Goal: Check status: Check status

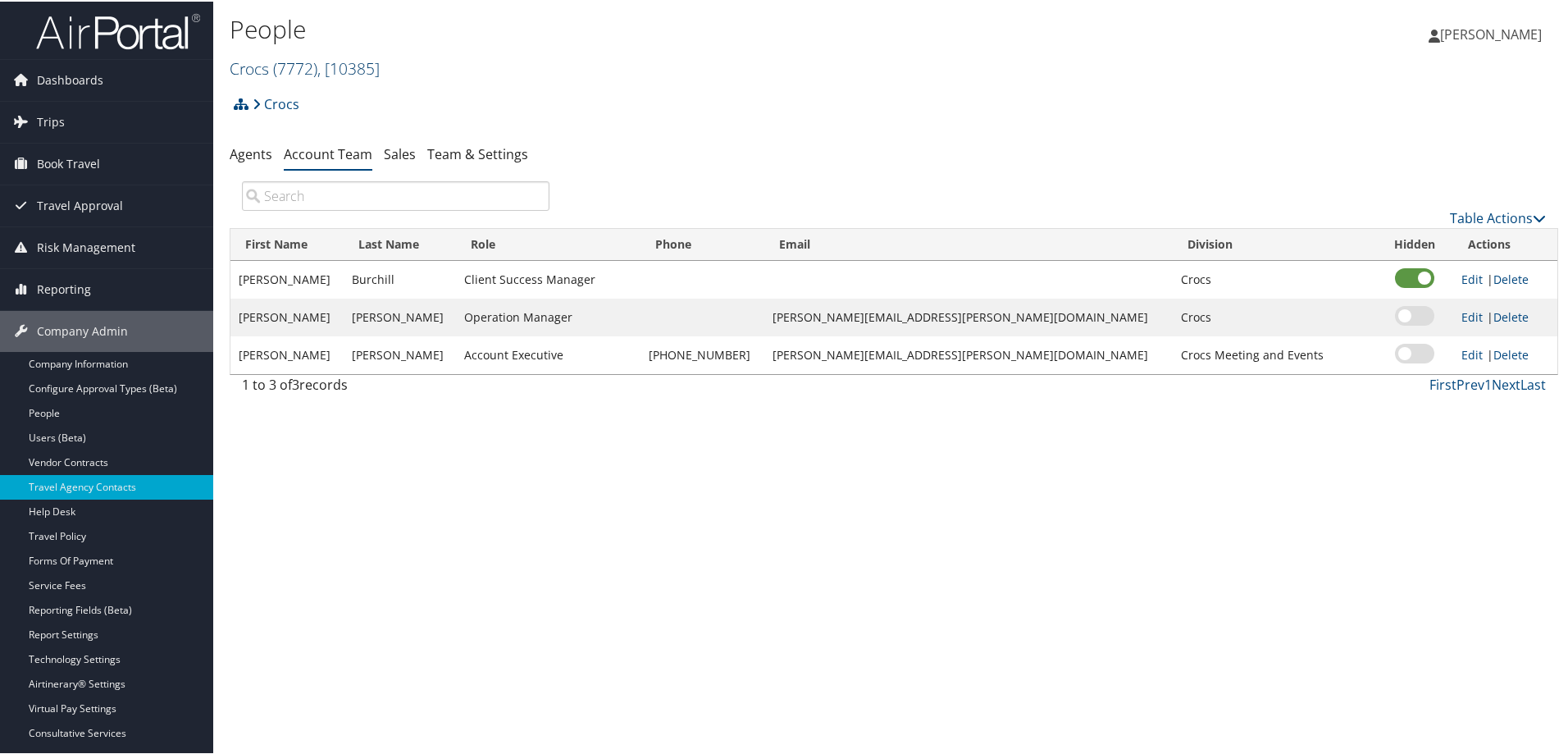
click at [247, 71] on link "Crocs ( 7772 ) , [ 10385 ]" at bounding box center [304, 66] width 150 height 22
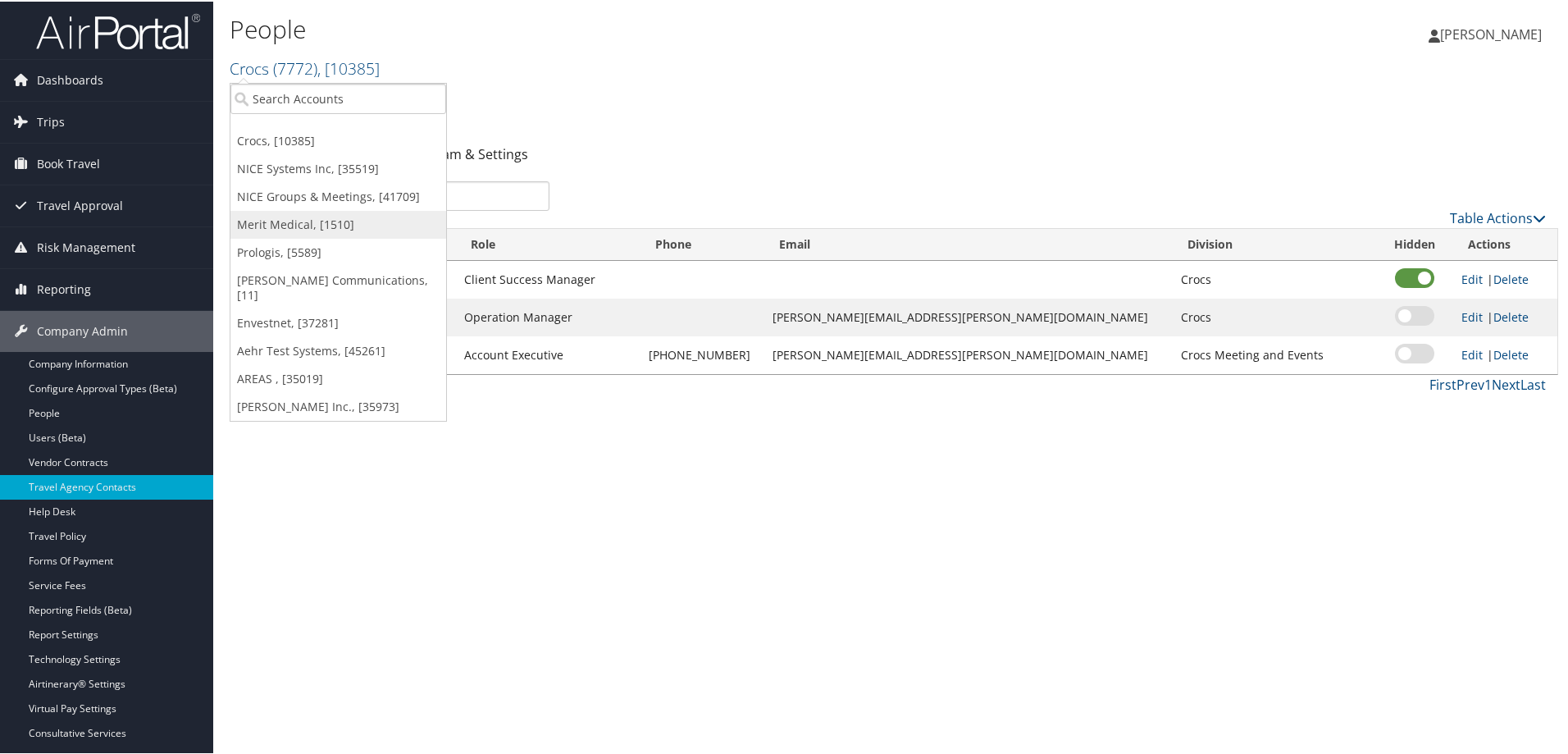
click at [276, 218] on link "Merit Medical, [1510]" at bounding box center [338, 223] width 215 height 28
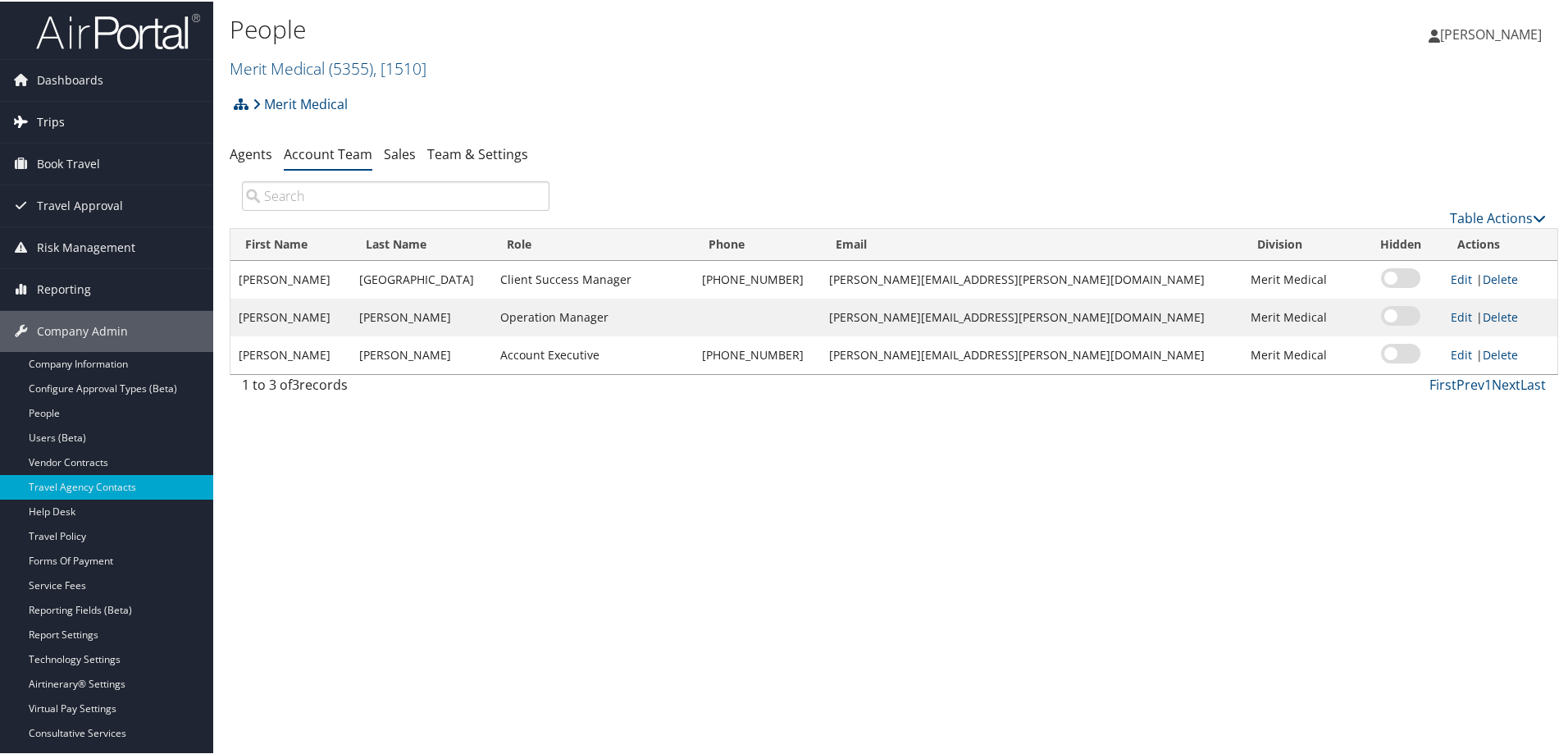
click at [66, 125] on link "Trips" at bounding box center [107, 120] width 214 height 41
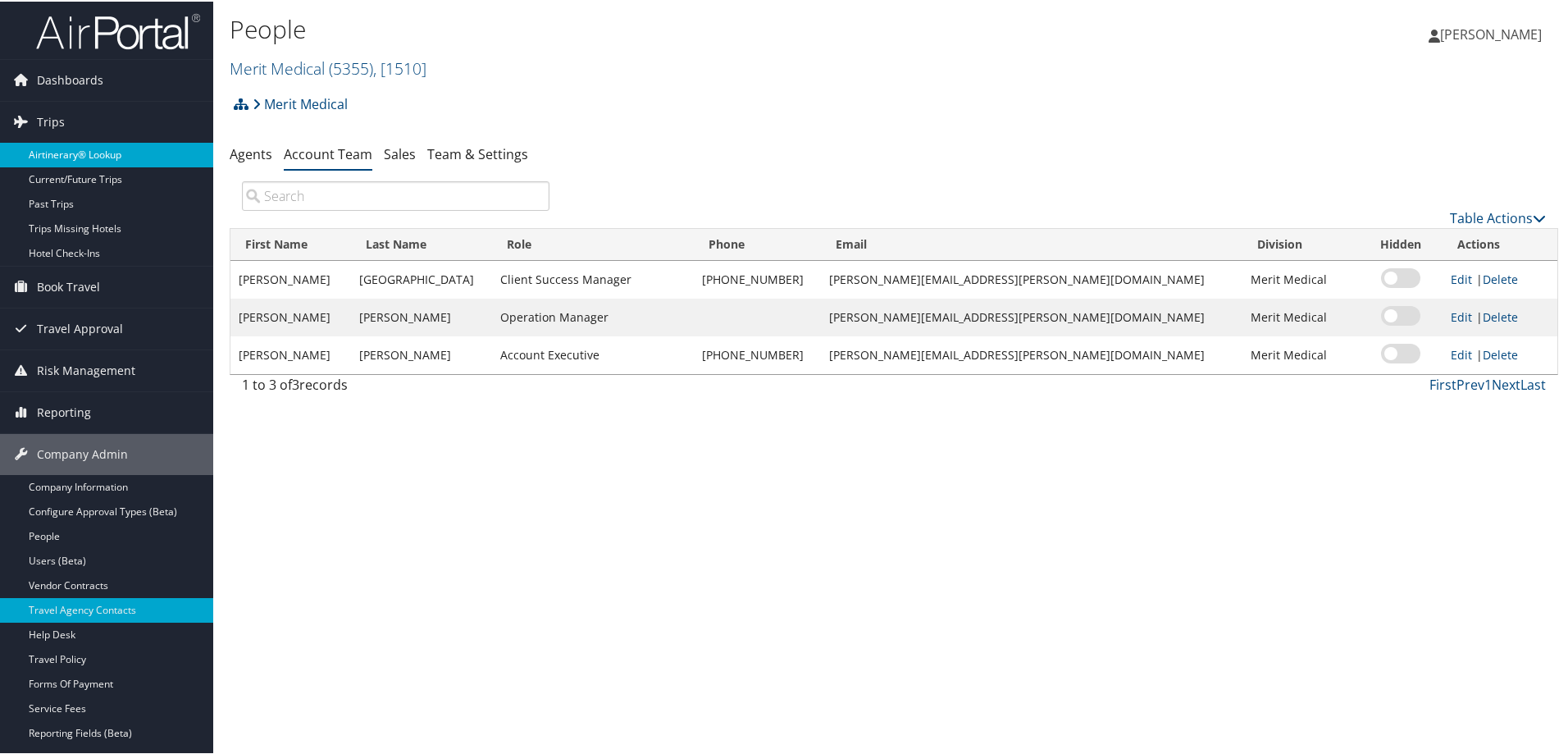
click at [57, 145] on link "Airtinerary® Lookup" at bounding box center [107, 153] width 214 height 24
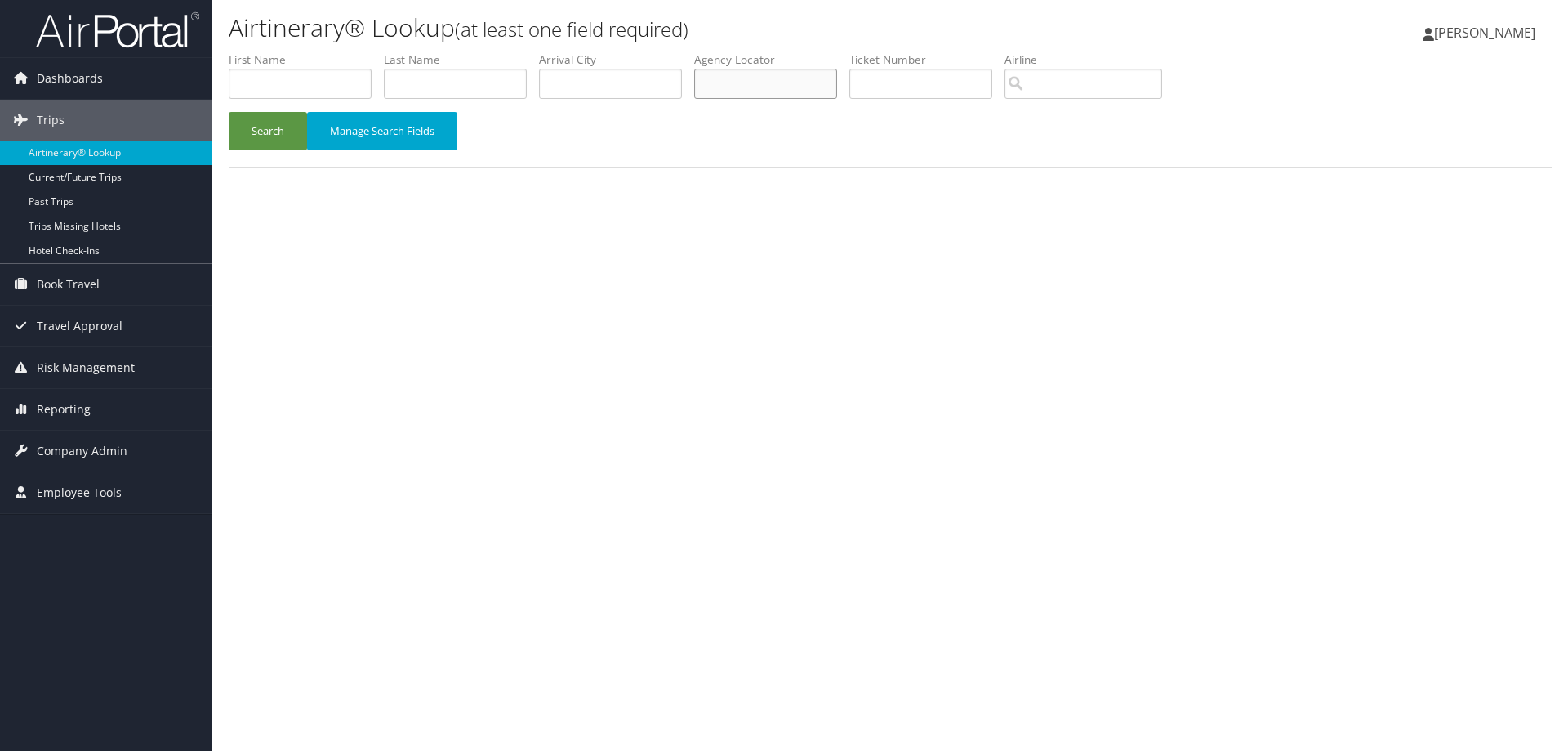
click at [771, 81] on input "text" at bounding box center [766, 84] width 143 height 30
type input "b8ntgb"
click at [229, 112] on button "Search" at bounding box center [268, 131] width 79 height 38
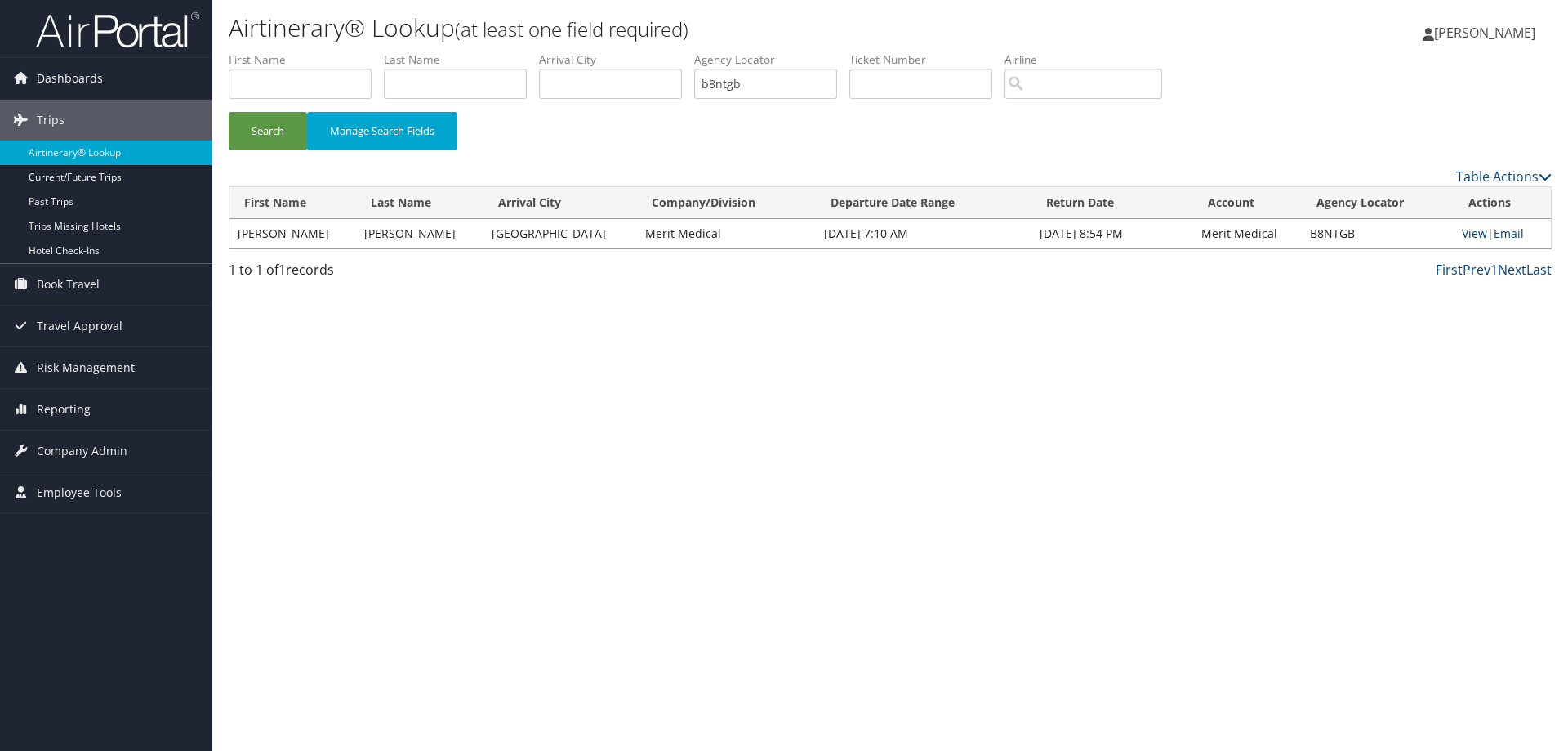
click at [1471, 233] on link "View" at bounding box center [1474, 232] width 25 height 15
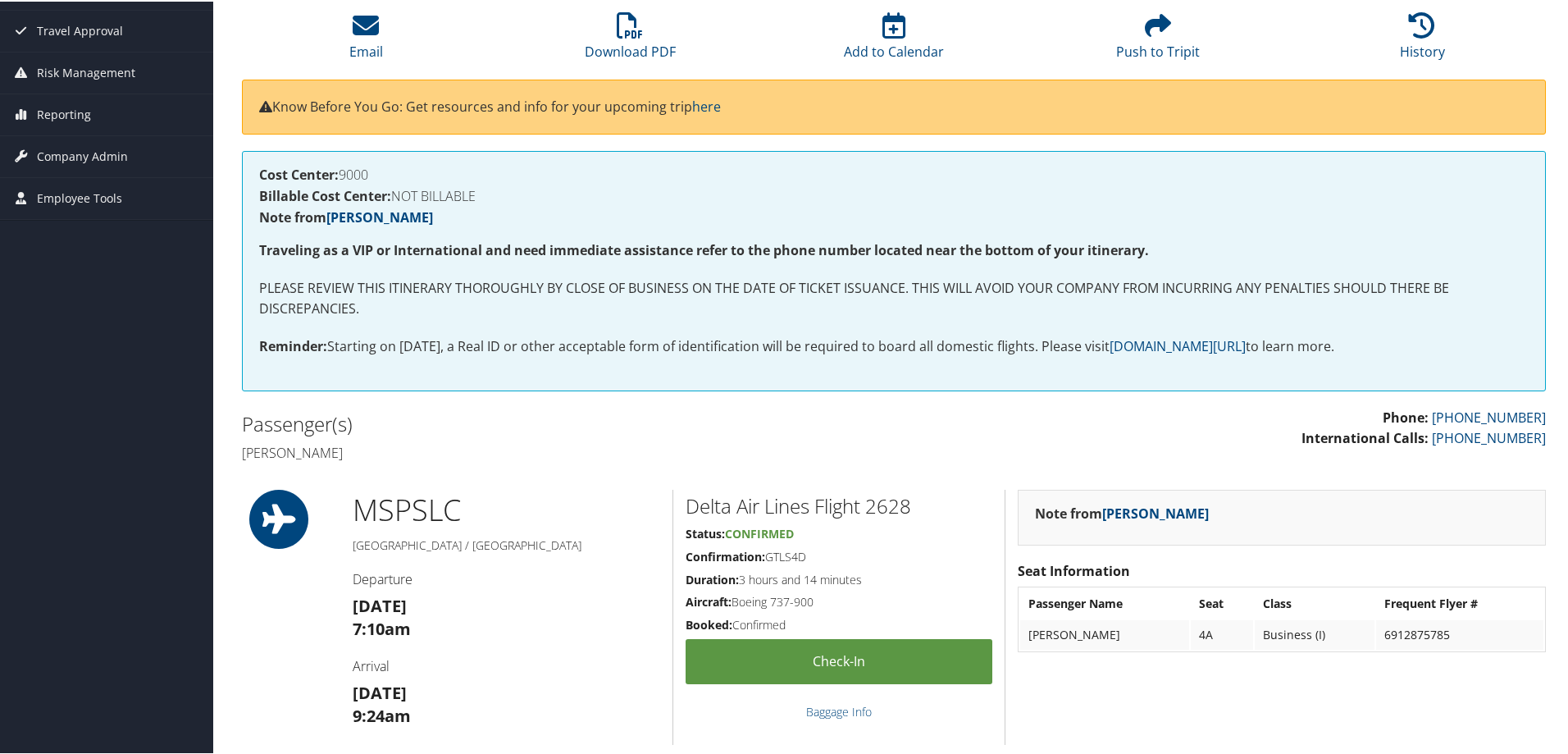
scroll to position [164, 0]
